Goal: Task Accomplishment & Management: Manage account settings

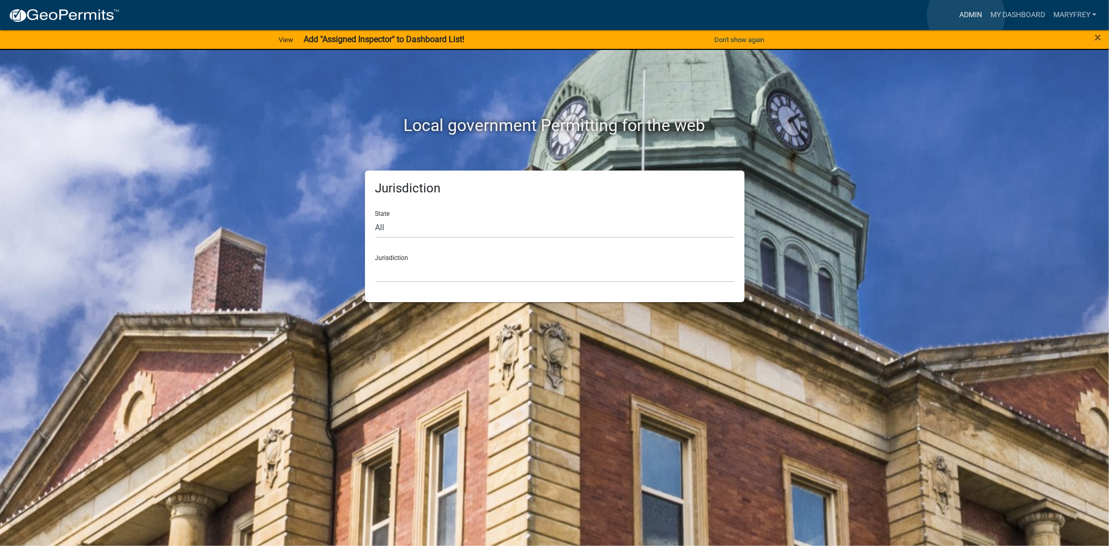
click at [966, 16] on link "Admin" at bounding box center [970, 15] width 31 height 20
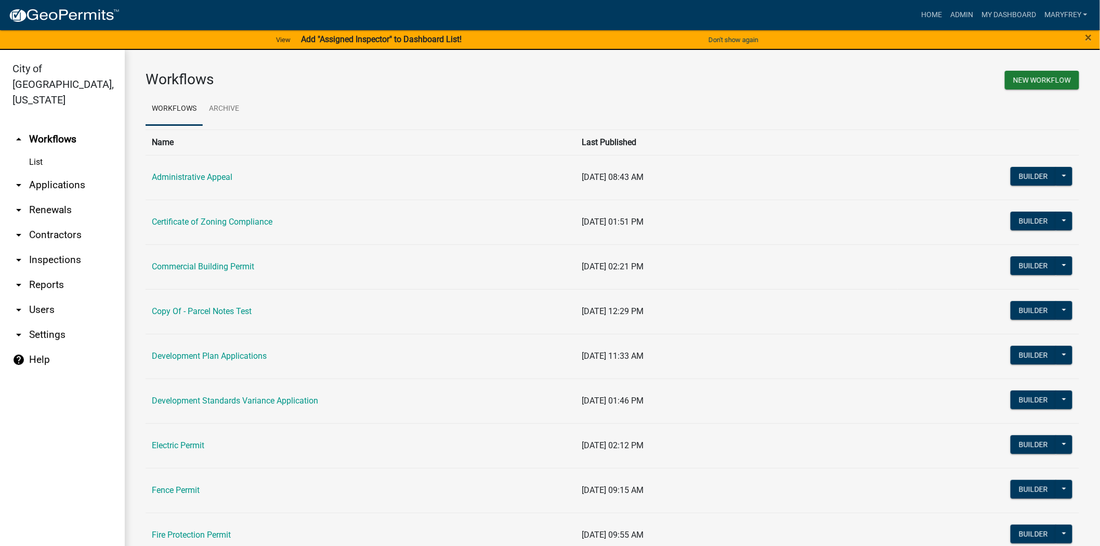
click at [54, 173] on link "arrow_drop_down Applications" at bounding box center [62, 185] width 125 height 25
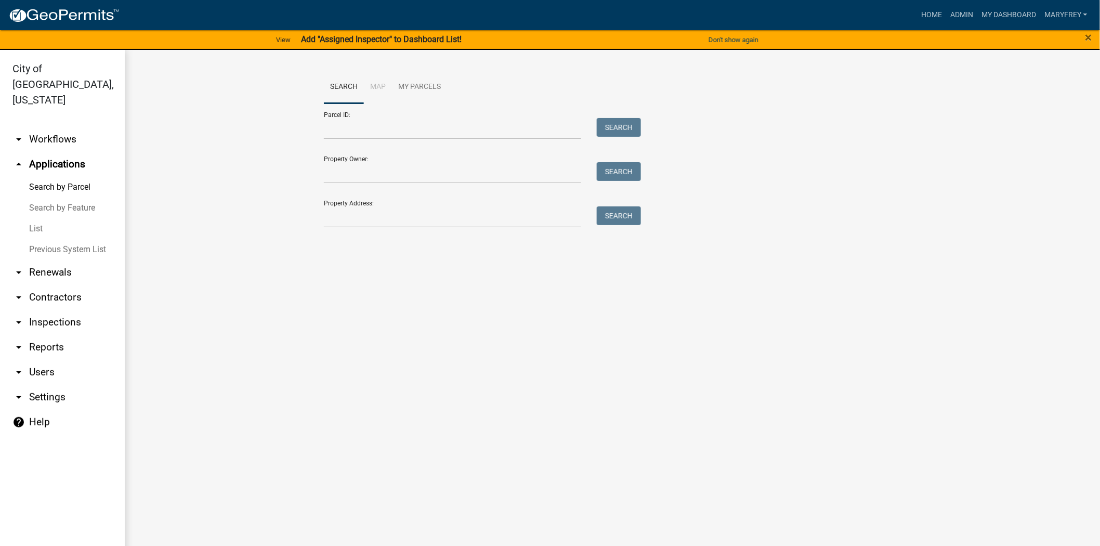
click at [58, 127] on link "arrow_drop_down Workflows" at bounding box center [62, 139] width 125 height 25
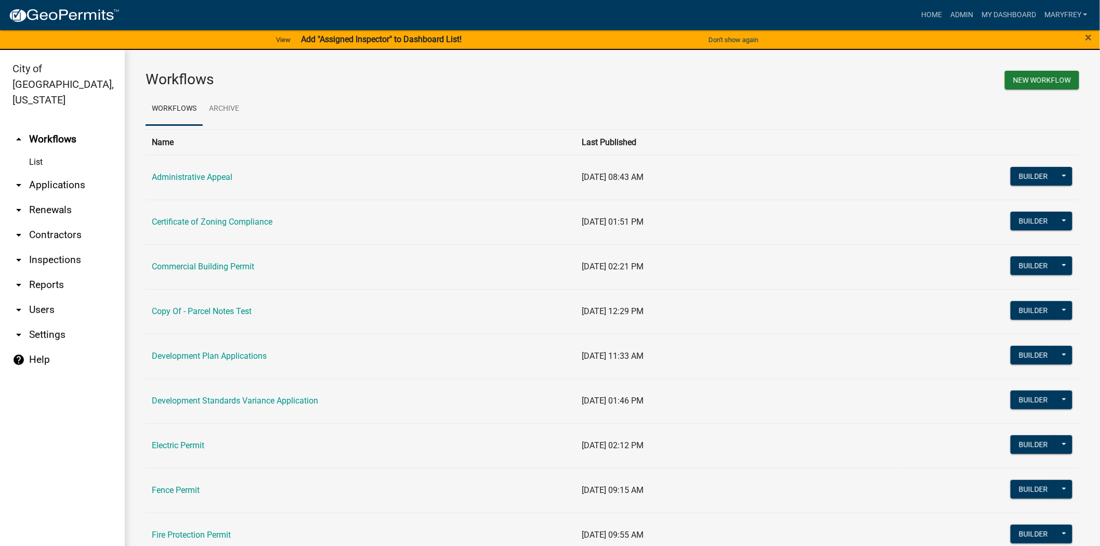
click at [64, 247] on link "arrow_drop_down Inspections" at bounding box center [62, 259] width 125 height 25
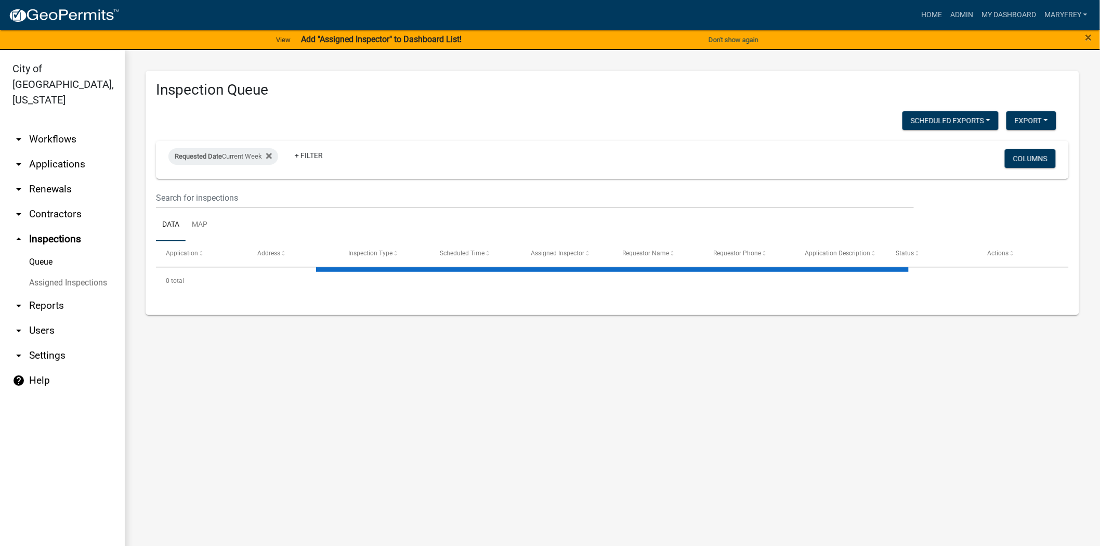
select select "3: 100"
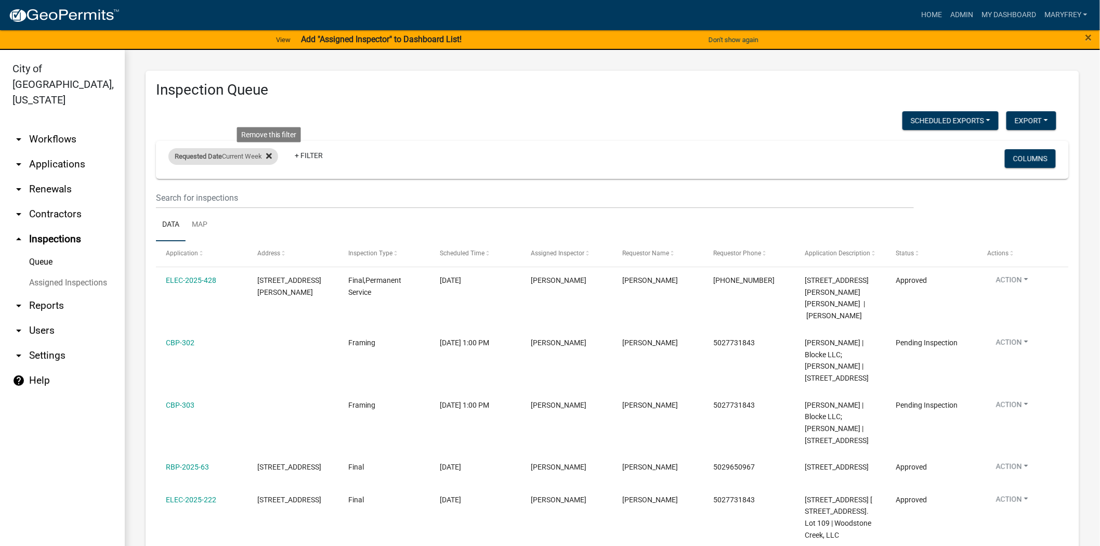
click at [271, 157] on icon at bounding box center [269, 156] width 6 height 6
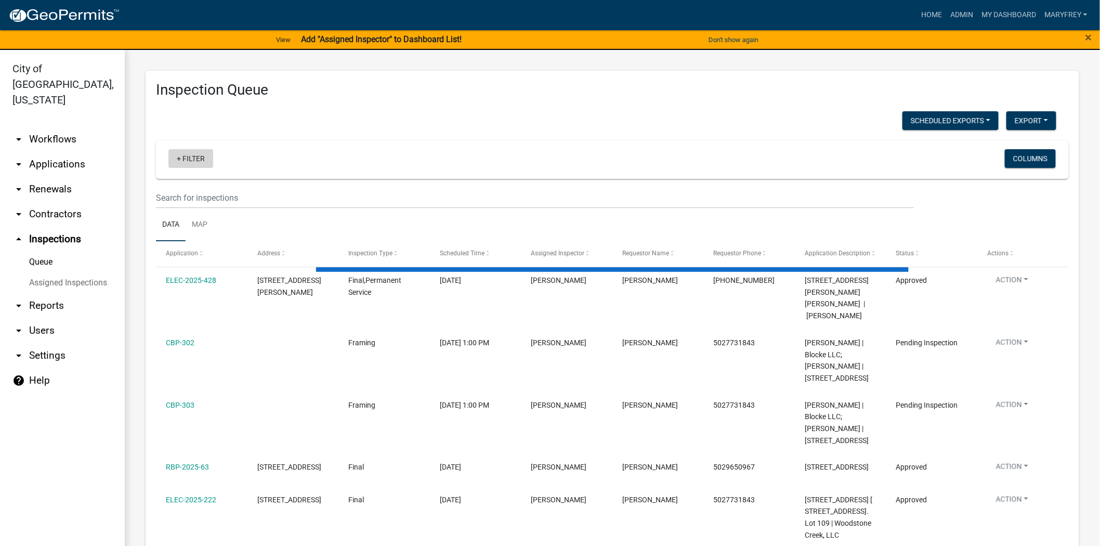
click at [177, 160] on link "+ Filter" at bounding box center [190, 158] width 45 height 19
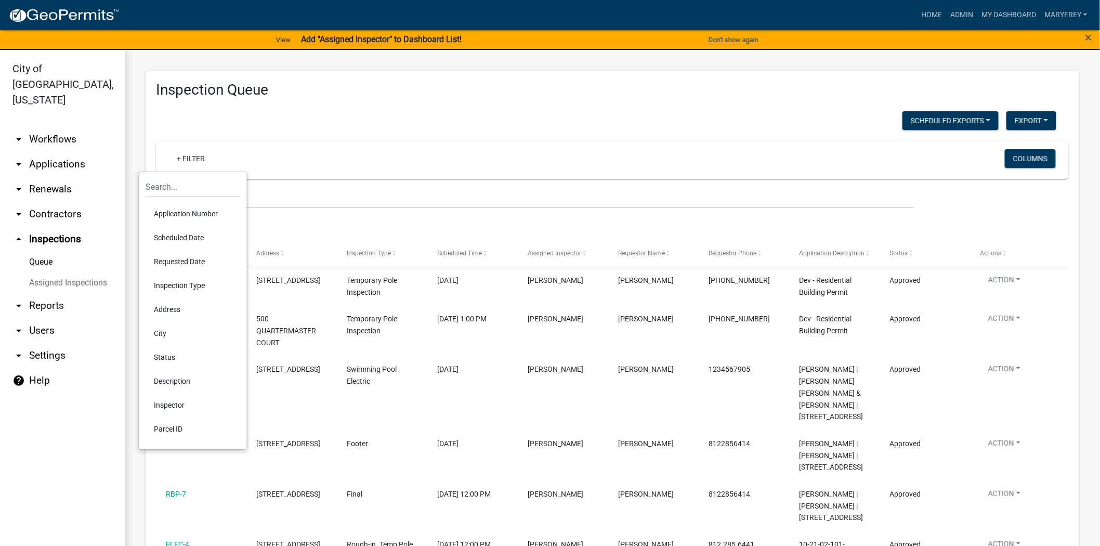
click at [168, 257] on li "Requested Date" at bounding box center [193, 262] width 95 height 24
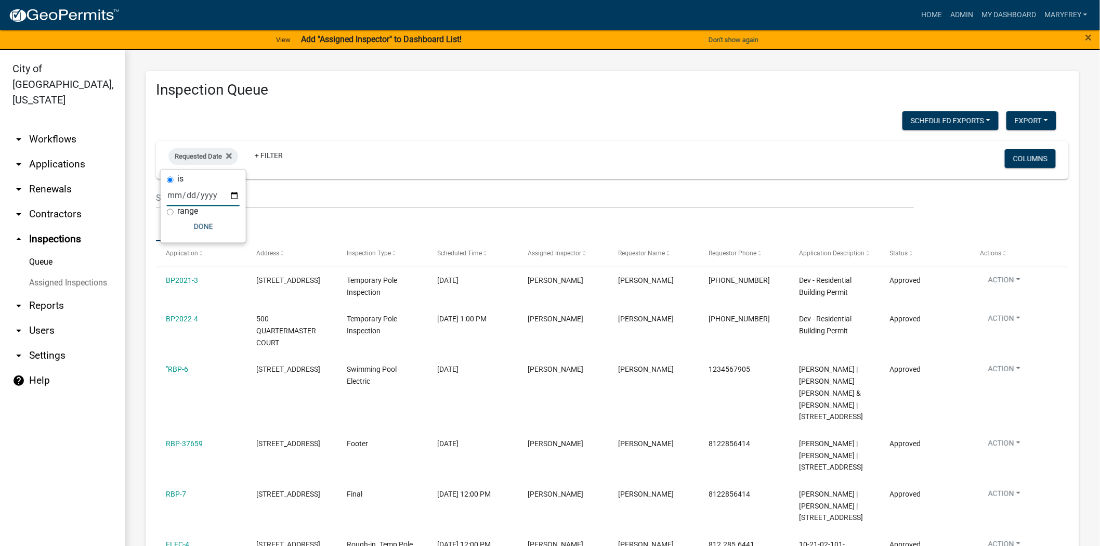
click at [232, 194] on input "date" at bounding box center [203, 195] width 73 height 21
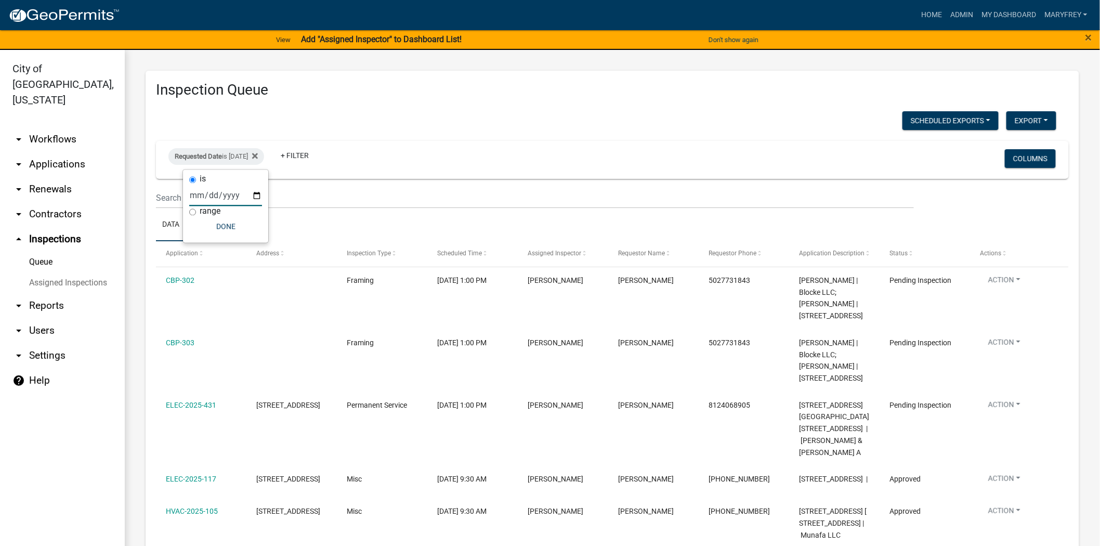
click at [257, 194] on input "[DATE]" at bounding box center [225, 195] width 73 height 21
type input "[DATE]"
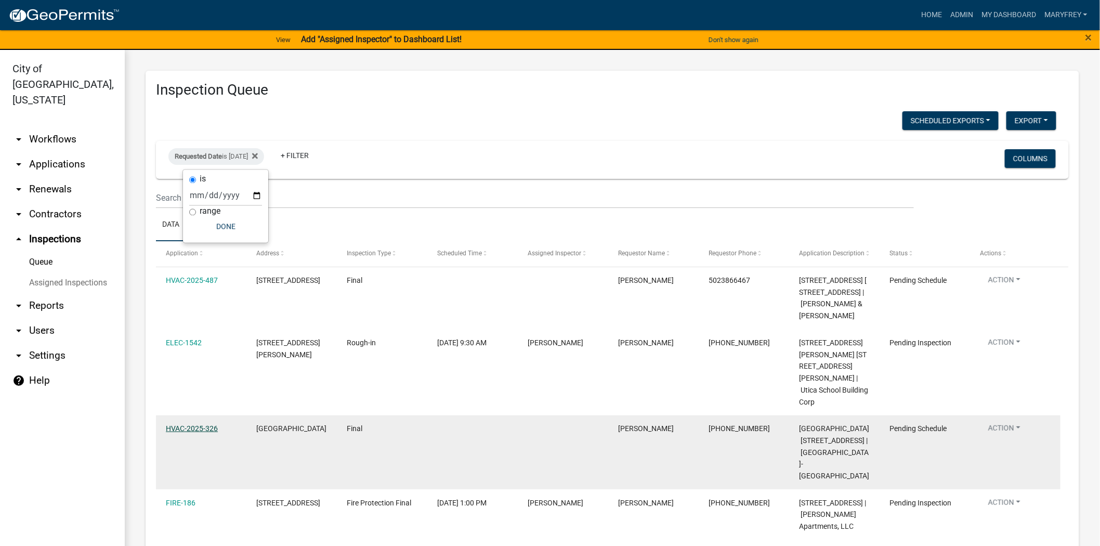
click at [200, 424] on link "HVAC-2025-326" at bounding box center [192, 428] width 52 height 8
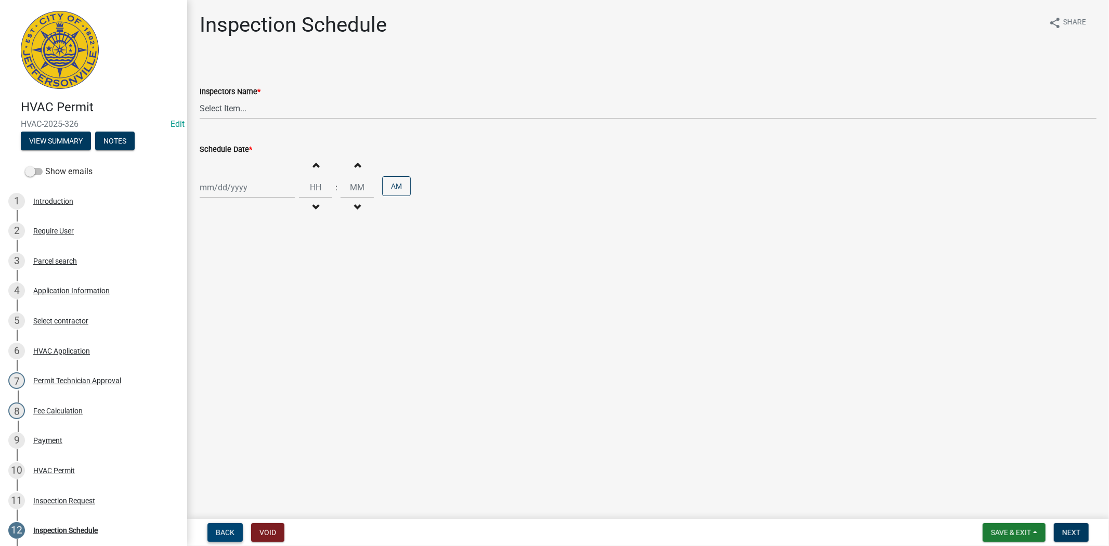
click at [224, 533] on span "Back" at bounding box center [225, 532] width 19 height 8
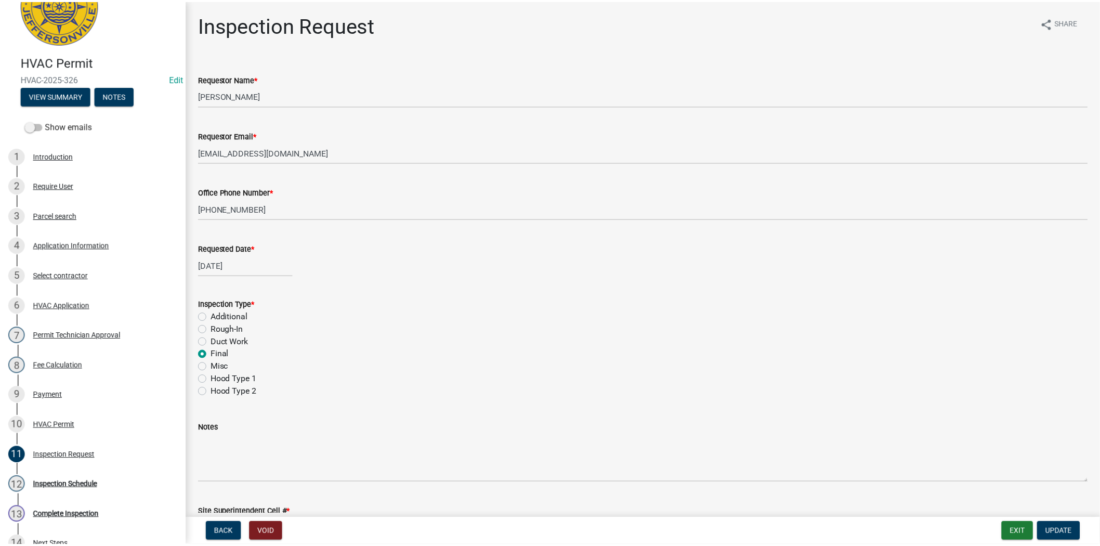
scroll to position [73, 0]
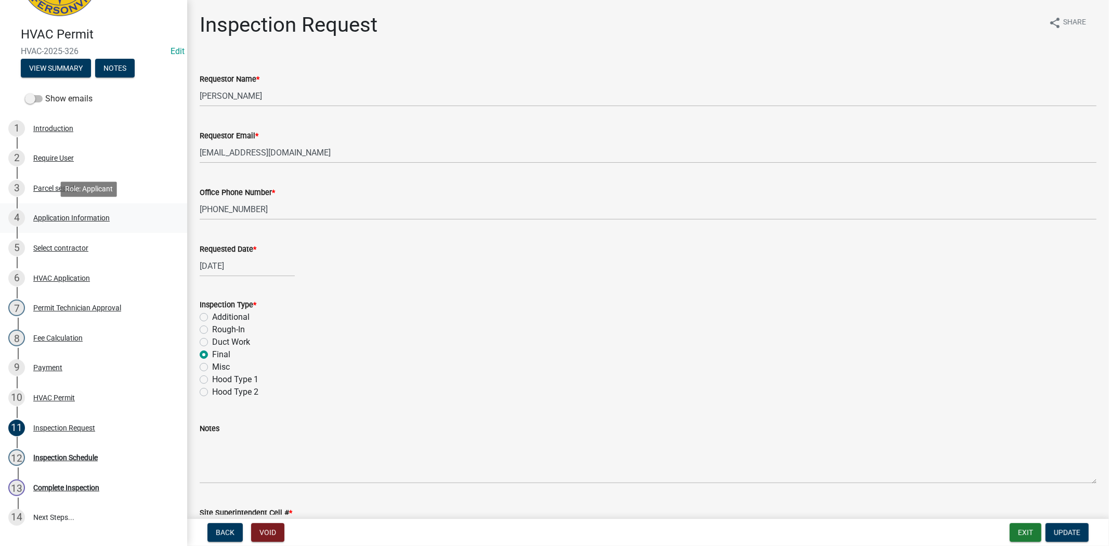
click at [95, 216] on div "Application Information" at bounding box center [71, 217] width 76 height 7
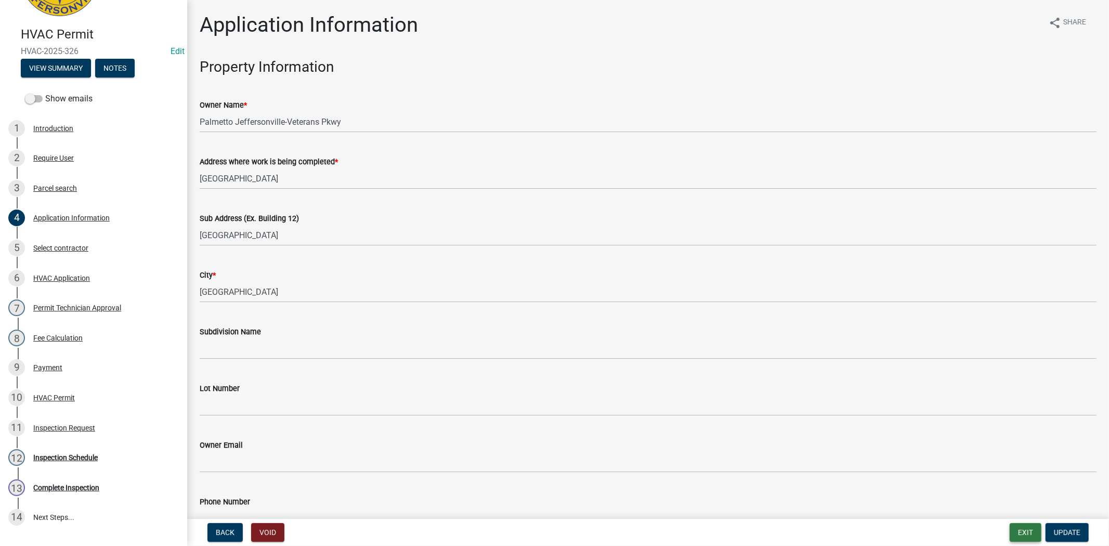
click at [1020, 535] on button "Exit" at bounding box center [1026, 532] width 32 height 19
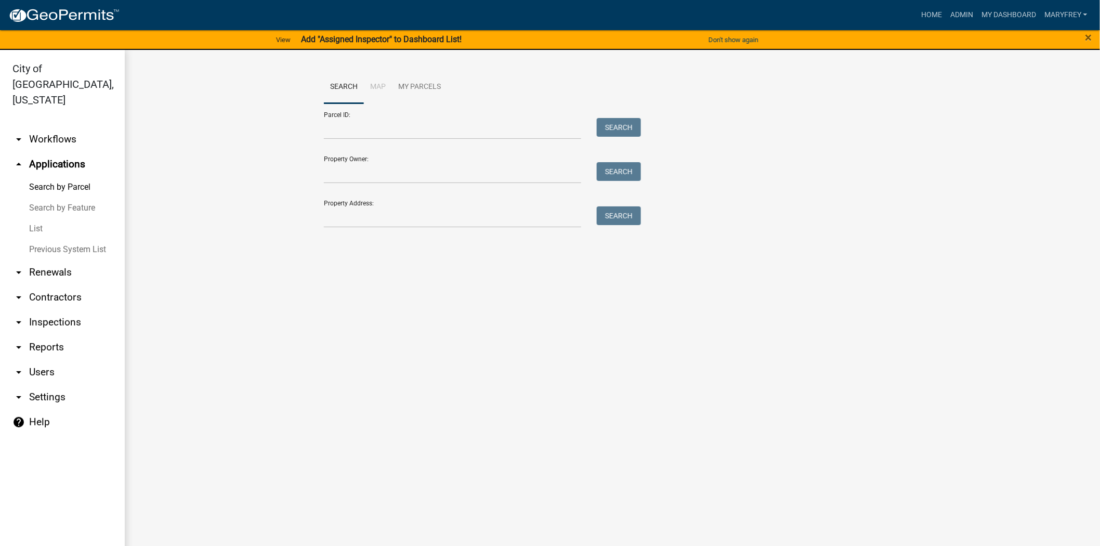
click at [69, 310] on link "arrow_drop_down Inspections" at bounding box center [62, 322] width 125 height 25
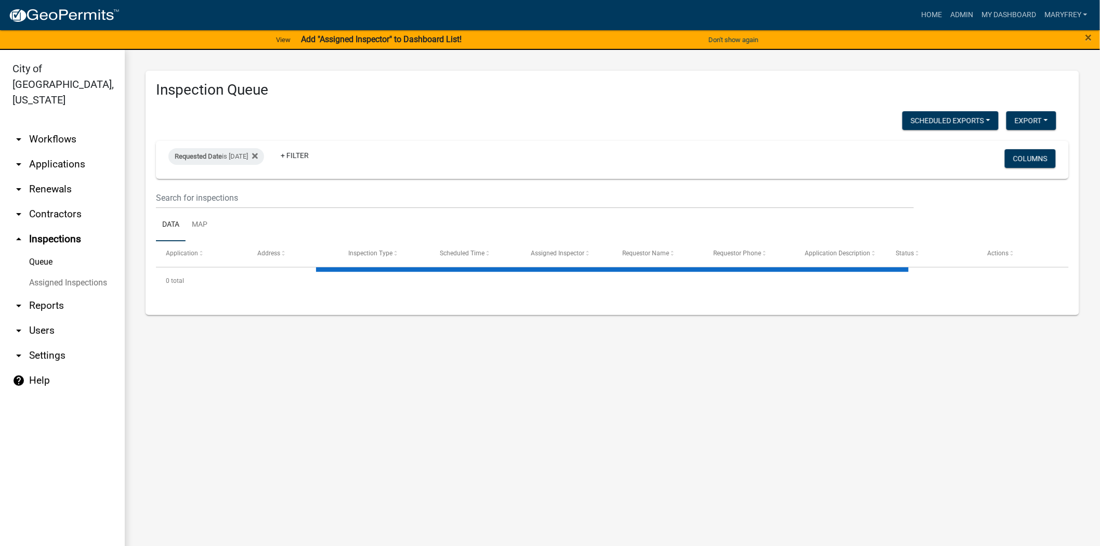
select select "3: 100"
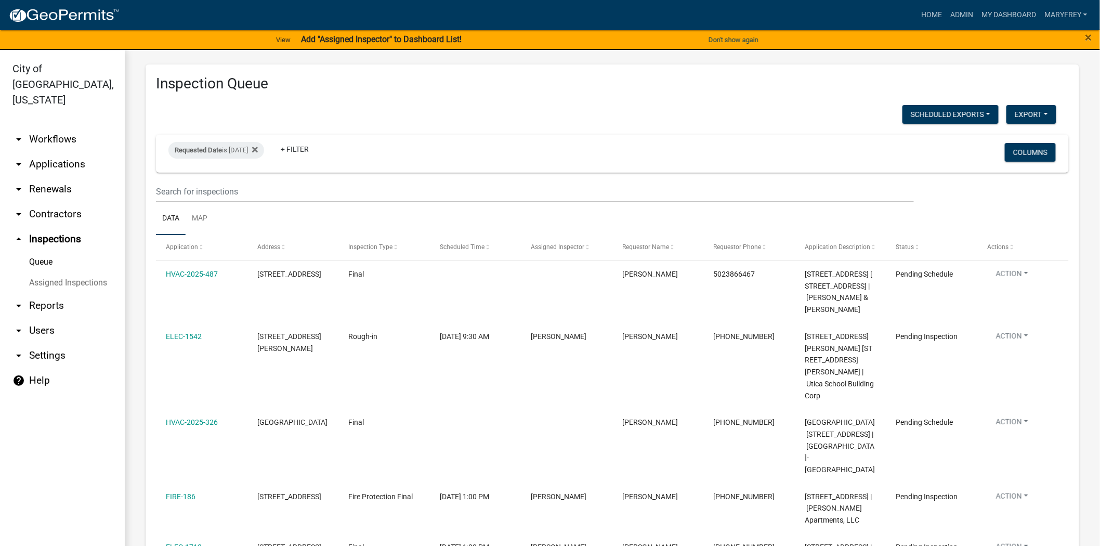
scroll to position [43, 0]
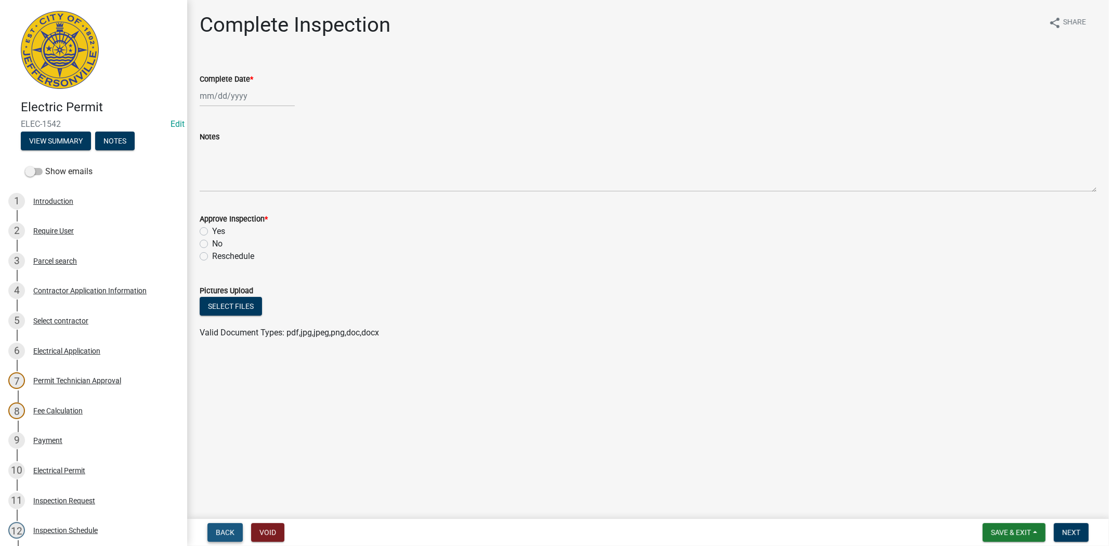
click at [227, 528] on span "Back" at bounding box center [225, 532] width 19 height 8
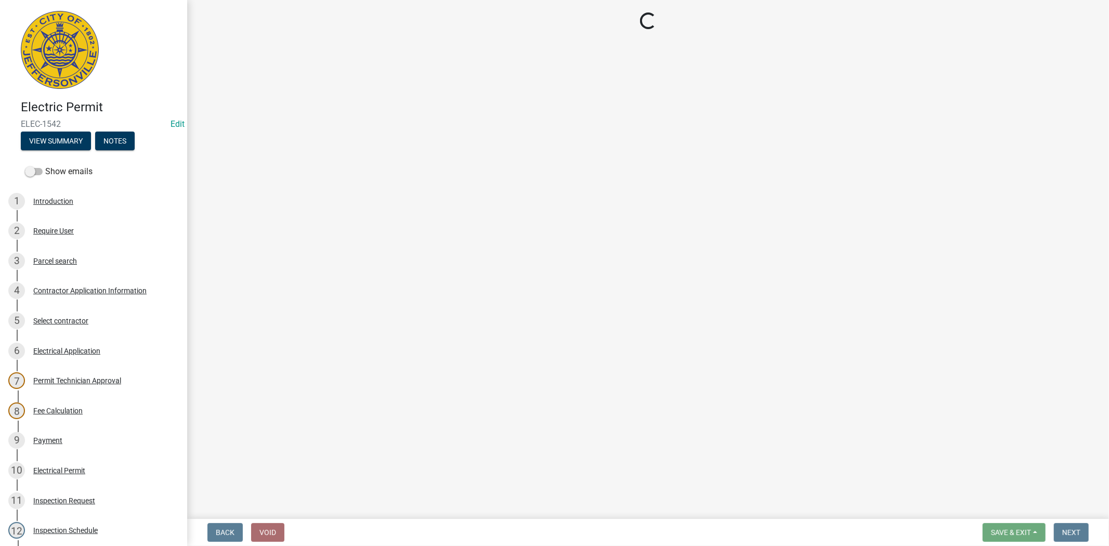
select select "7b0b9f25-f402-4148-9522-9b9b34b3e885"
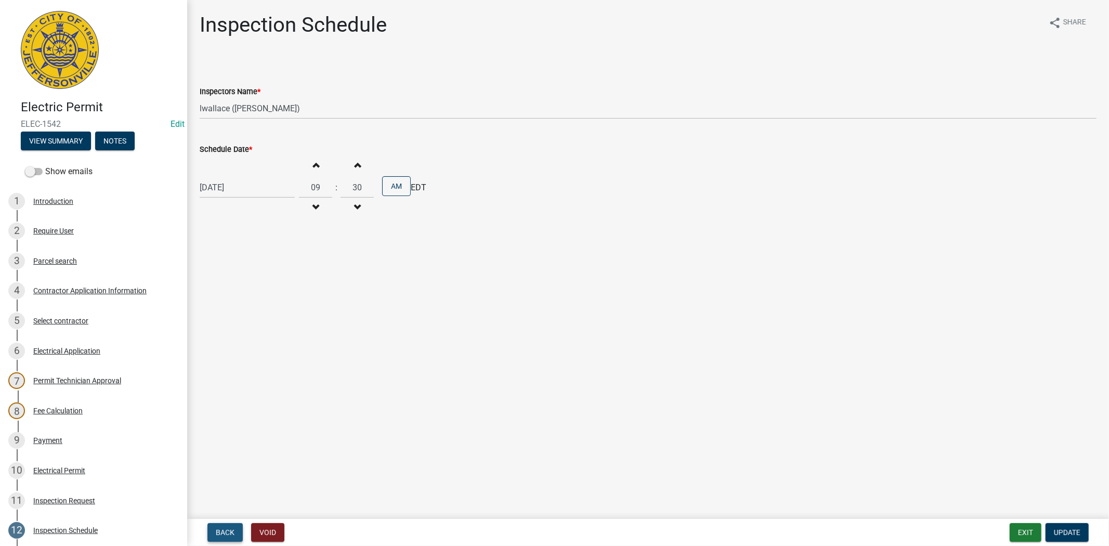
click at [227, 528] on span "Back" at bounding box center [225, 532] width 19 height 8
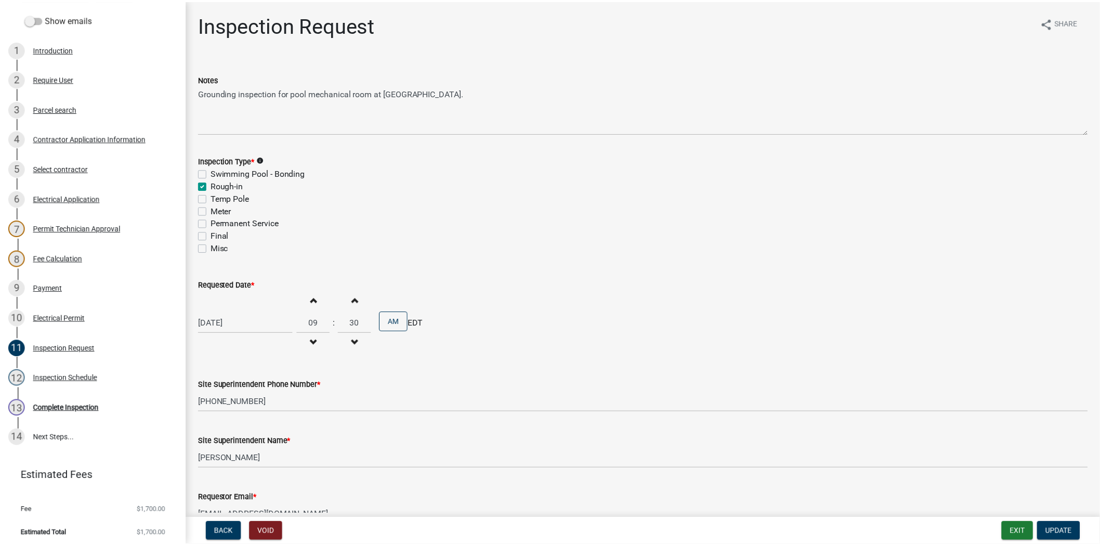
scroll to position [156, 0]
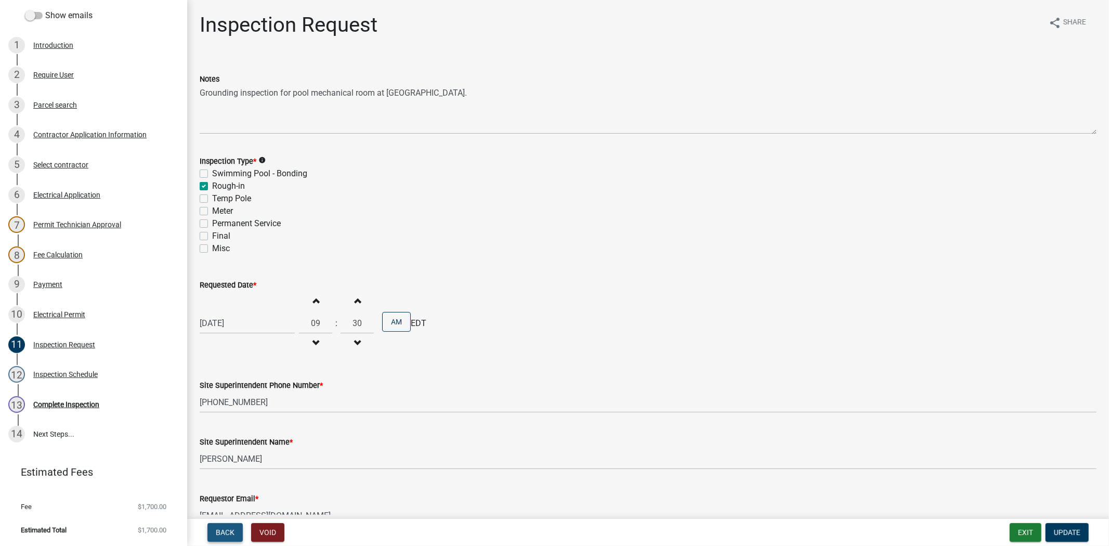
click at [217, 533] on span "Back" at bounding box center [225, 532] width 19 height 8
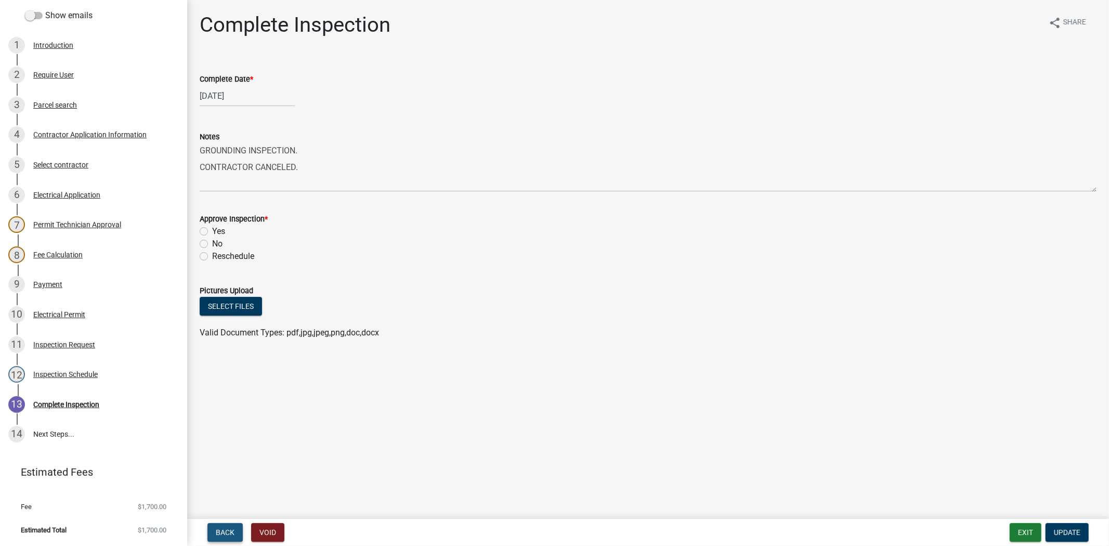
click at [217, 533] on span "Back" at bounding box center [225, 532] width 19 height 8
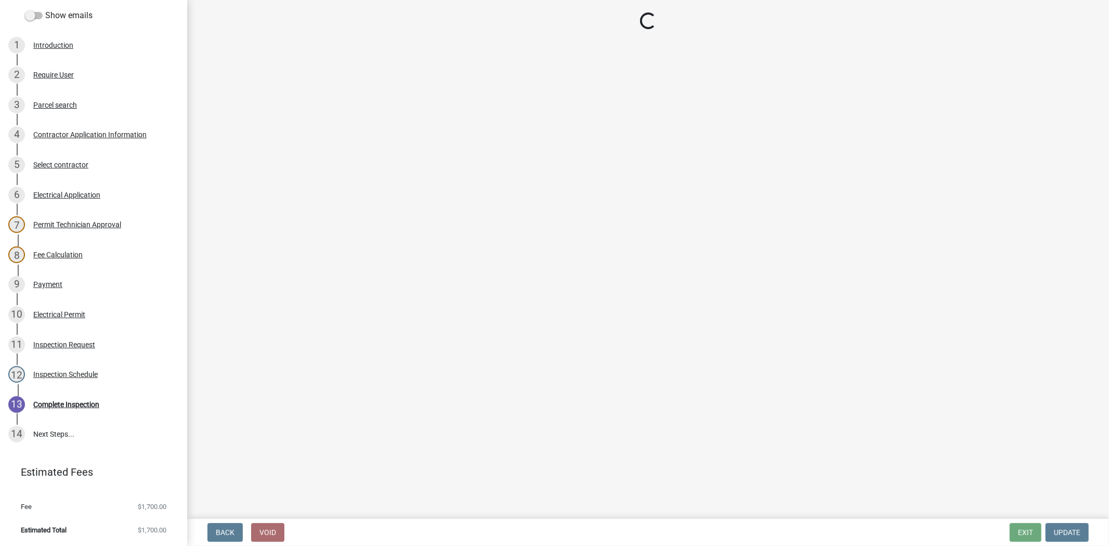
select select "36a8b8f0-2ef8-43e9-ae06-718f51af8d36"
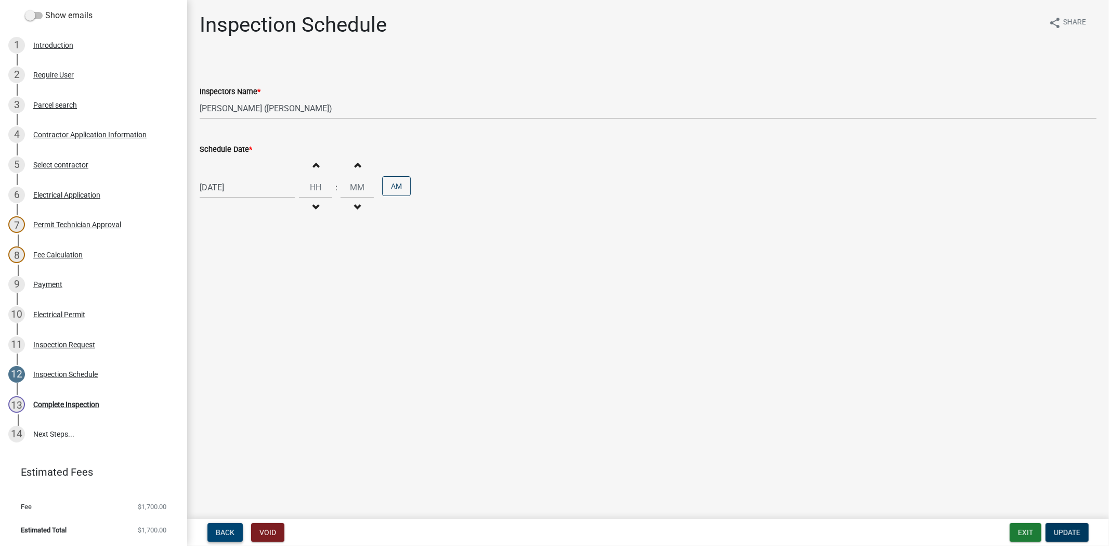
click at [217, 533] on span "Back" at bounding box center [225, 532] width 19 height 8
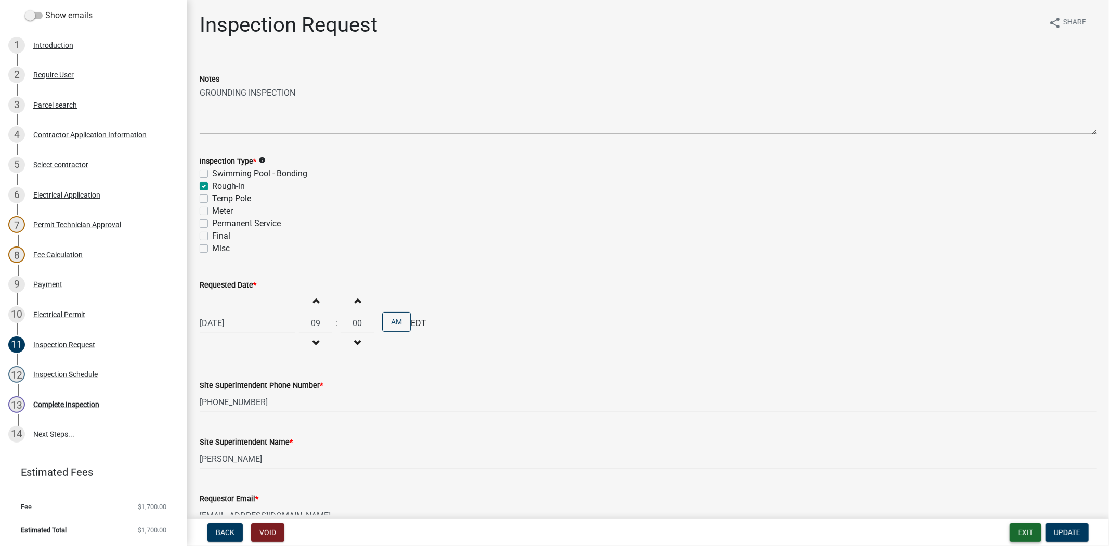
click at [1025, 529] on button "Exit" at bounding box center [1026, 532] width 32 height 19
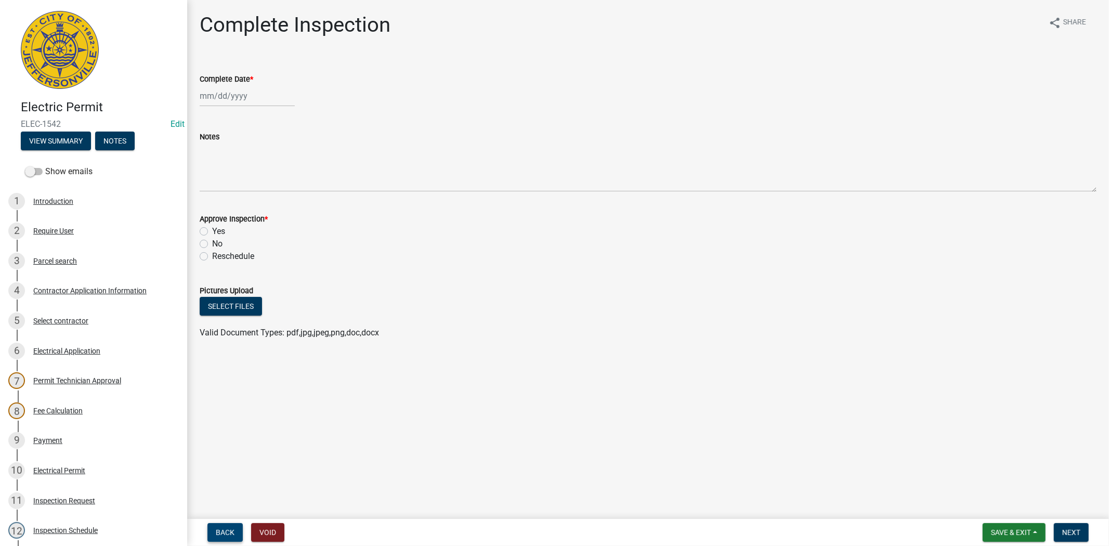
click at [227, 528] on span "Back" at bounding box center [225, 532] width 19 height 8
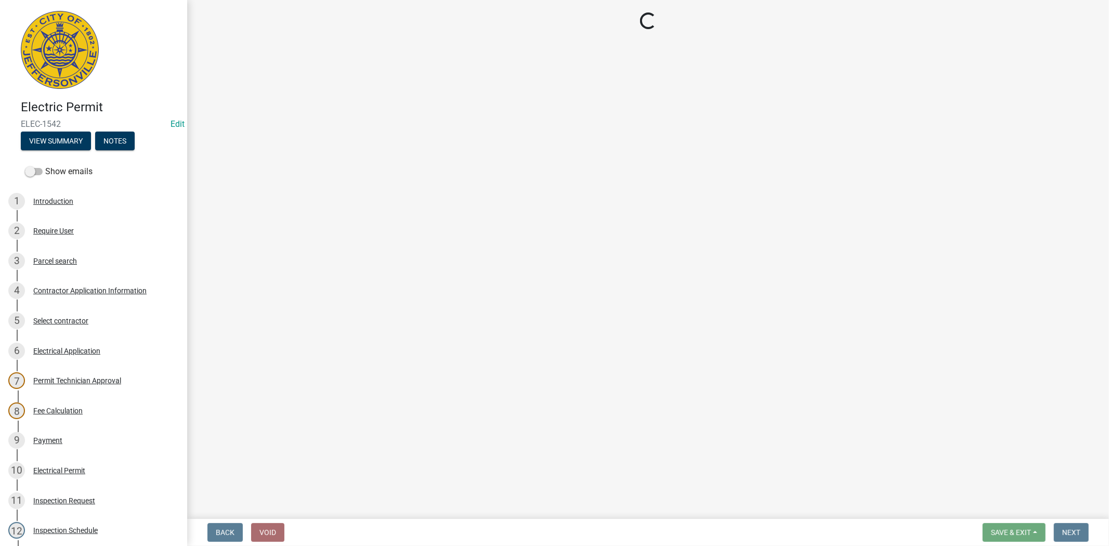
select select "7b0b9f25-f402-4148-9522-9b9b34b3e885"
